Goal: Find contact information: Find contact information

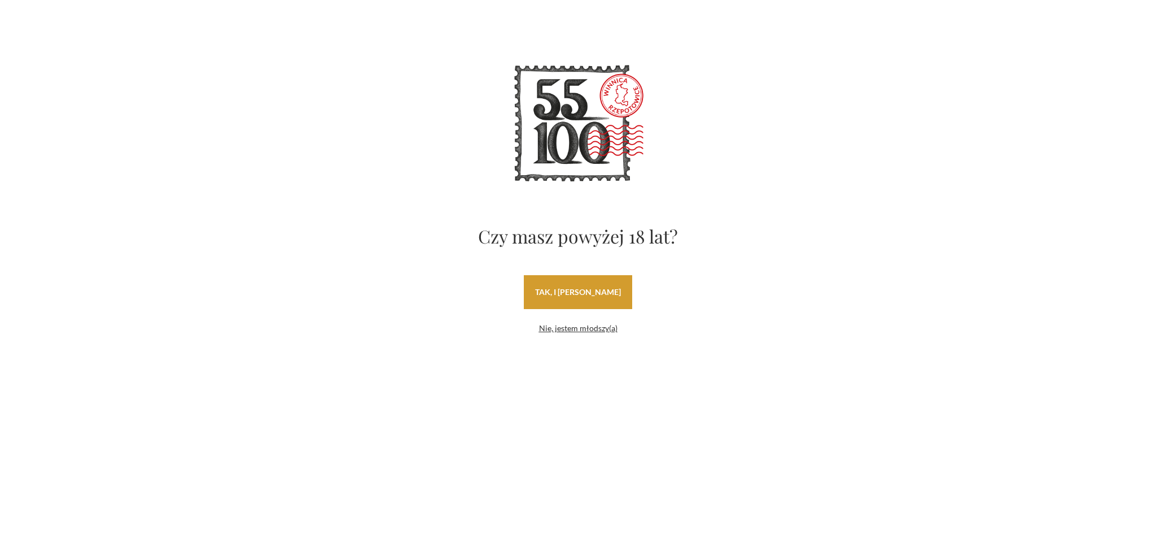
click at [570, 293] on link "tak, i uwielbiam wino" at bounding box center [578, 292] width 108 height 34
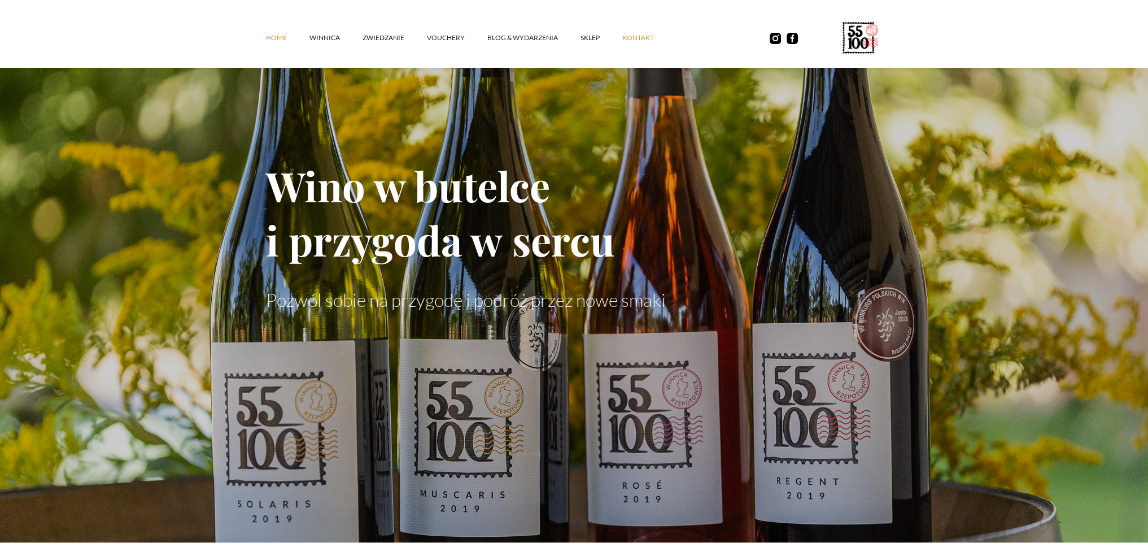
click at [639, 38] on link "kontakt" at bounding box center [649, 38] width 54 height 34
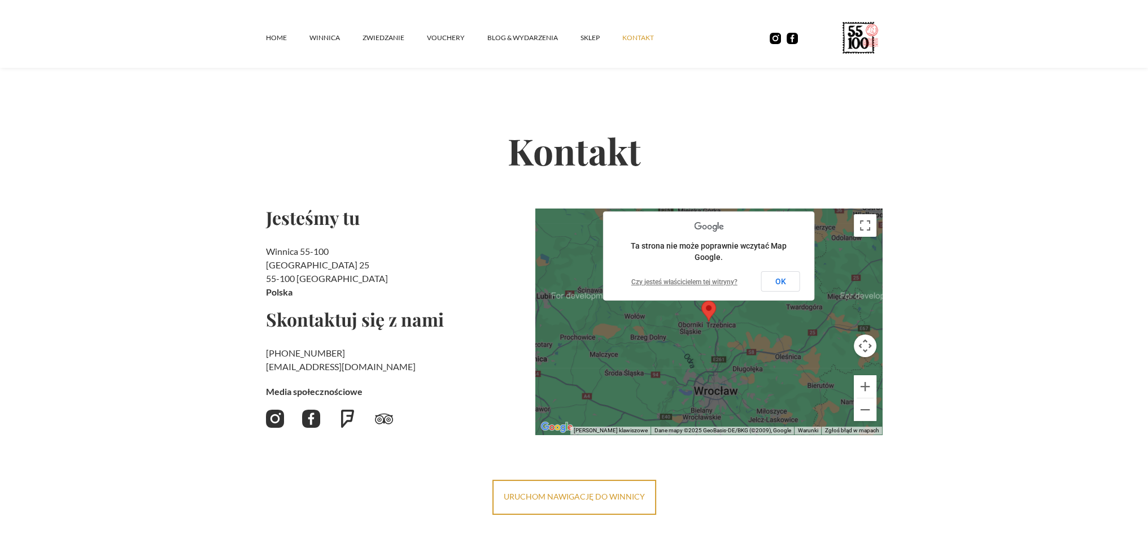
click at [180, 311] on section "Kontakt Jesteśmy tu Winnica 55-100 Rzepotowice 25 55-100 Trzebnica [GEOGRAPHIC_…" at bounding box center [574, 275] width 1148 height 478
click at [781, 284] on button "OK" at bounding box center [780, 281] width 39 height 20
